Goal: Task Accomplishment & Management: Use online tool/utility

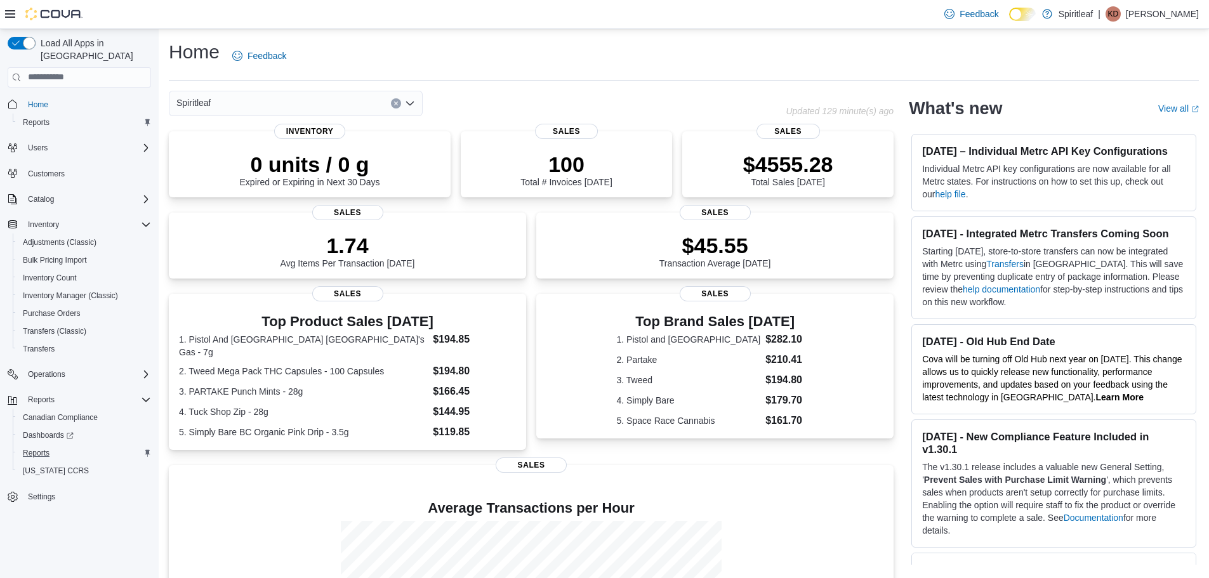
click at [34, 444] on button "Reports" at bounding box center [84, 453] width 143 height 18
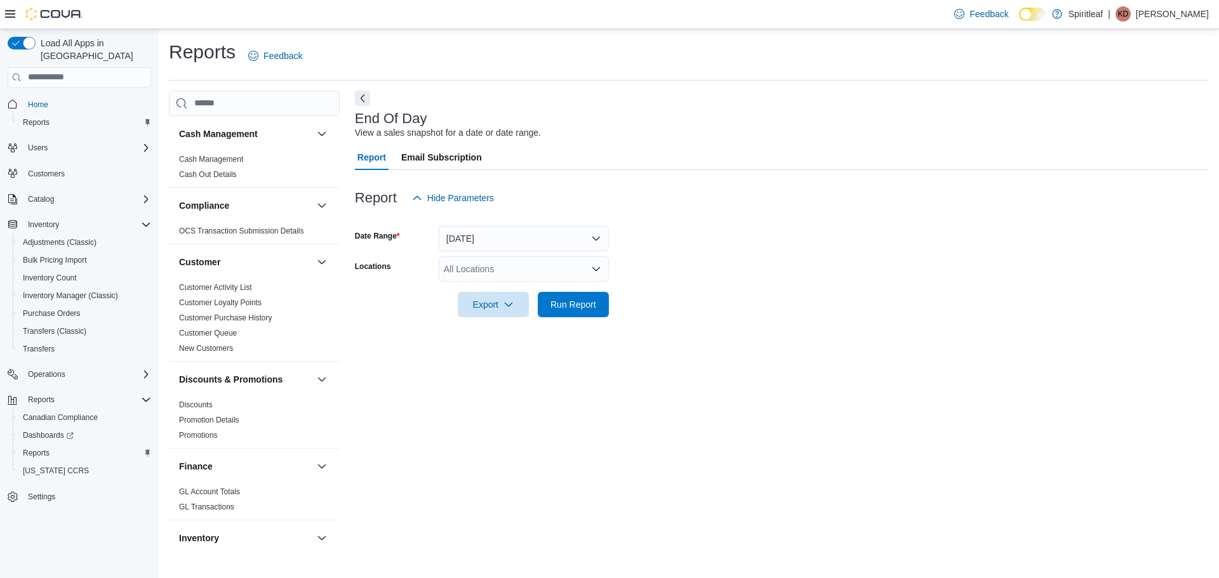
click at [475, 267] on div "All Locations" at bounding box center [524, 268] width 170 height 25
type input "***"
click at [508, 286] on span "216 - Millrise ([GEOGRAPHIC_DATA])" at bounding box center [560, 290] width 151 height 13
click at [816, 358] on div "End Of Day View a sales snapshot for a date or date range. Report Email Subscri…" at bounding box center [782, 320] width 854 height 459
click at [577, 306] on span "Run Report" at bounding box center [573, 304] width 46 height 13
